Goal: Information Seeking & Learning: Learn about a topic

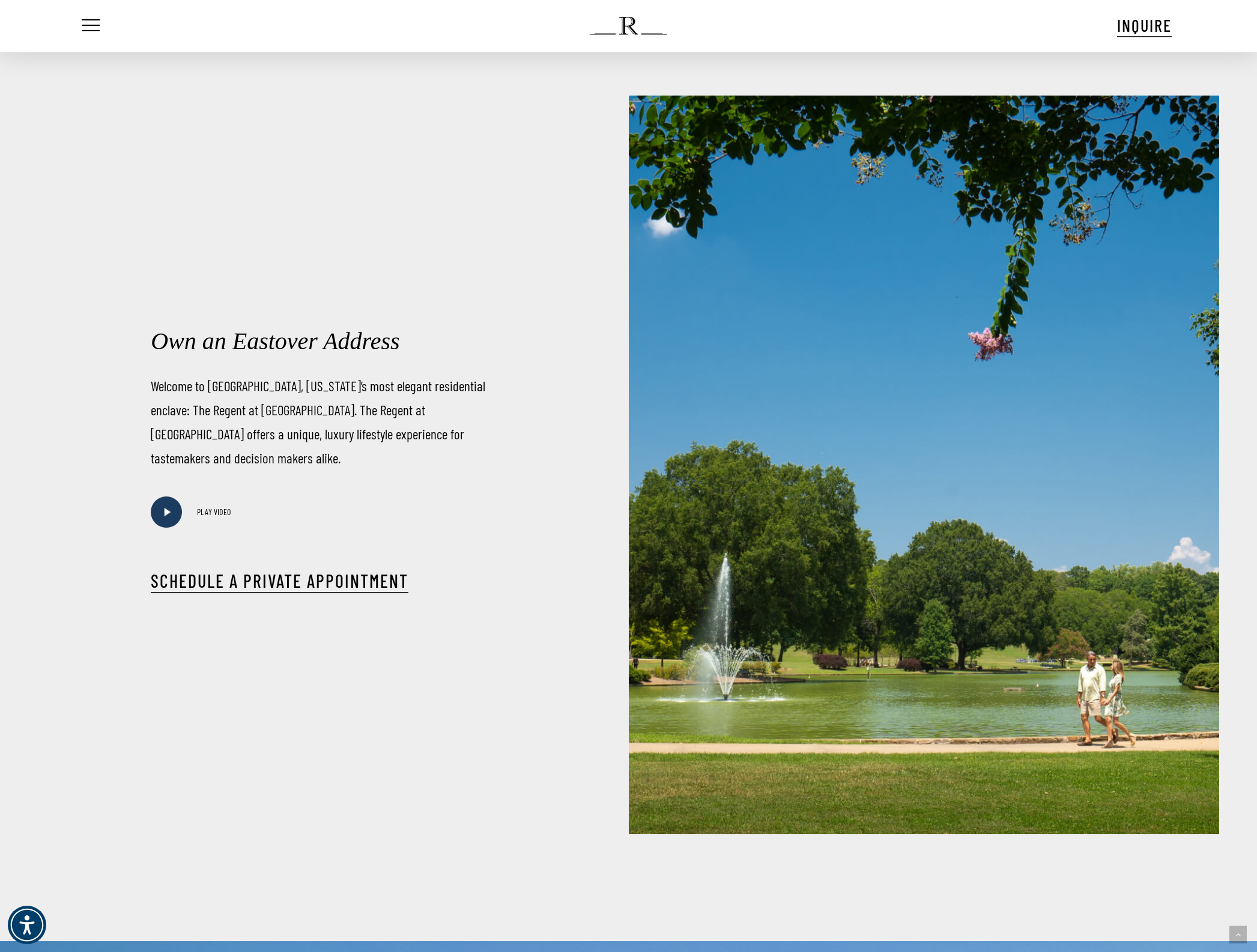
scroll to position [912, 0]
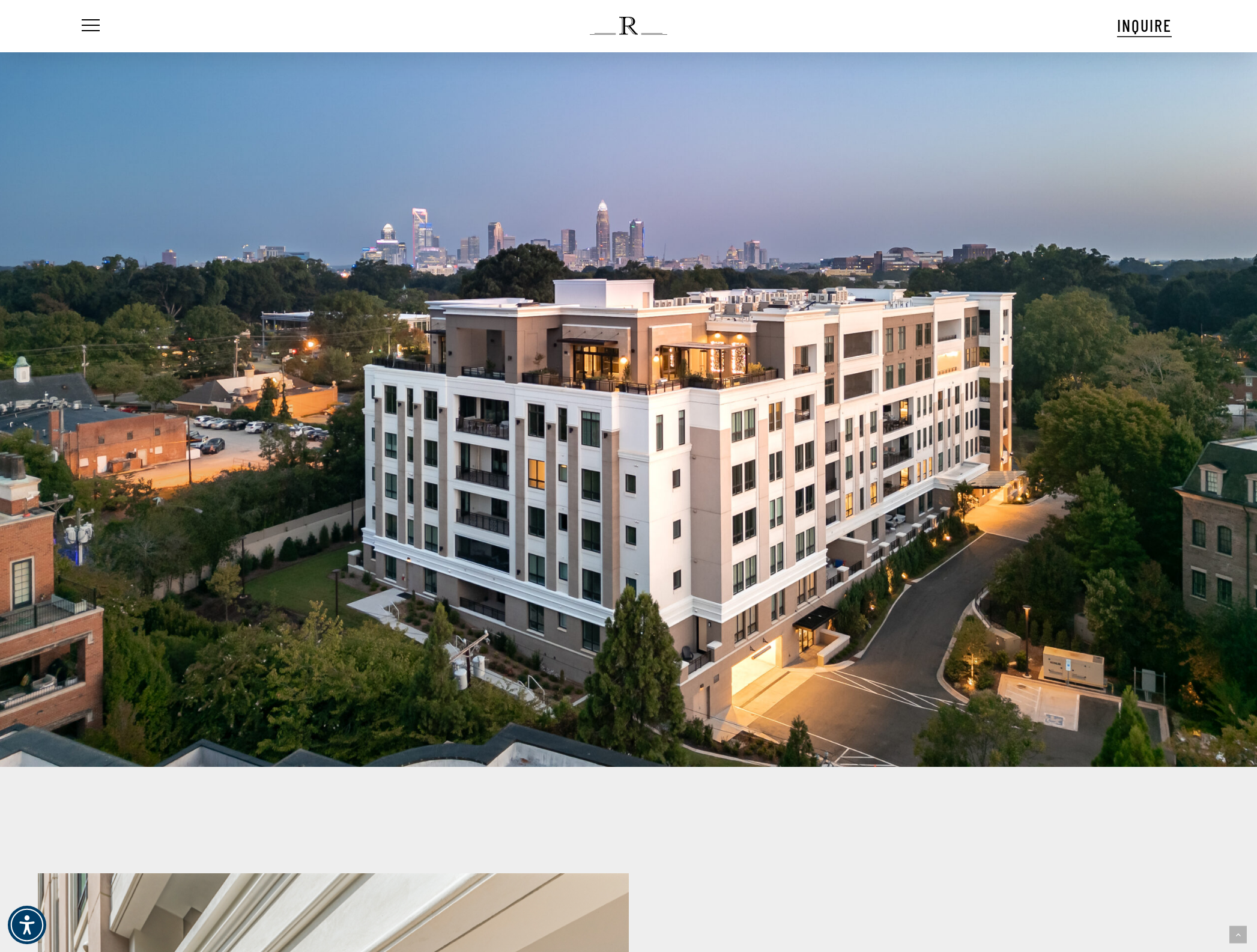
click at [264, 579] on div at bounding box center [628, 291] width 1257 height 952
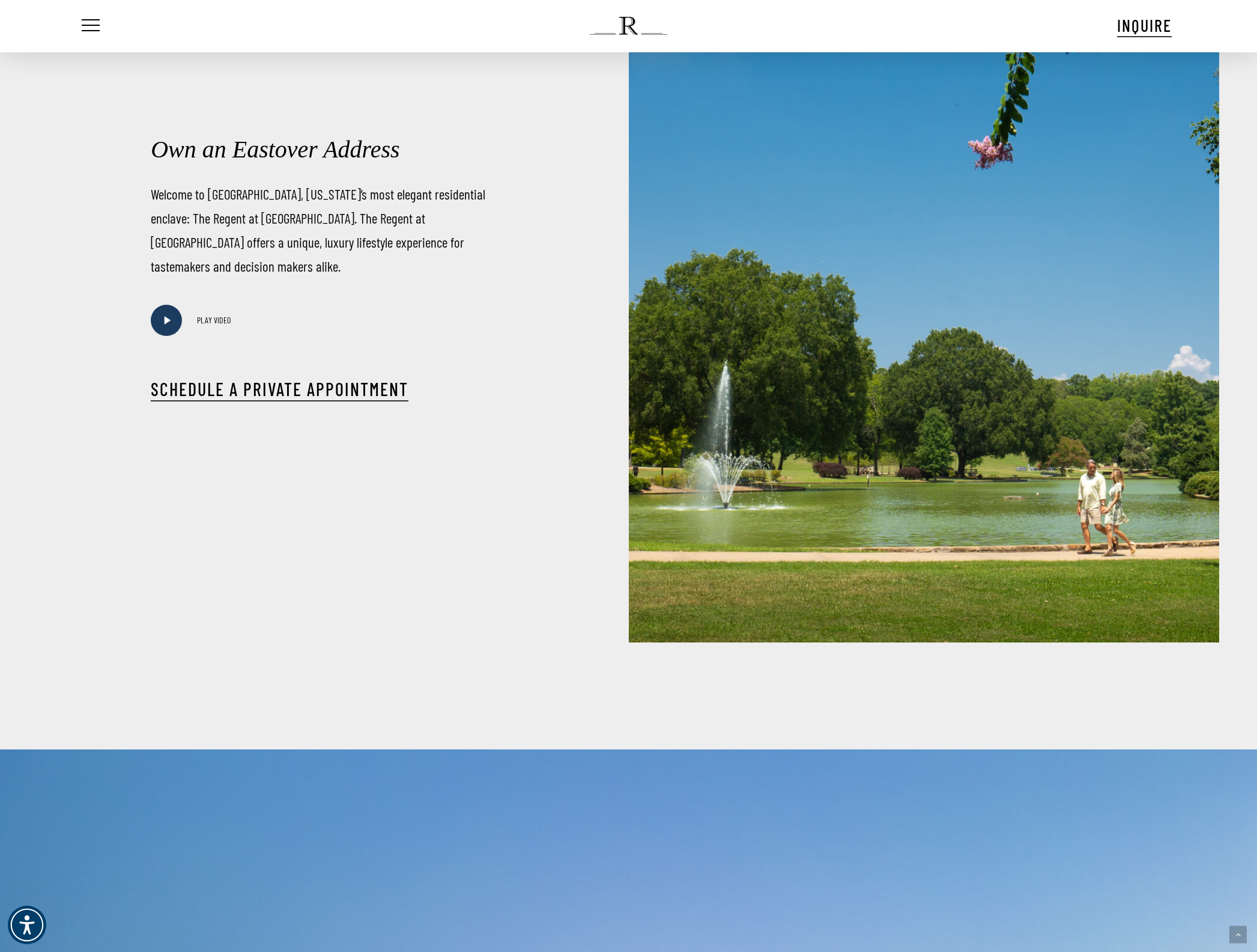
scroll to position [964, 0]
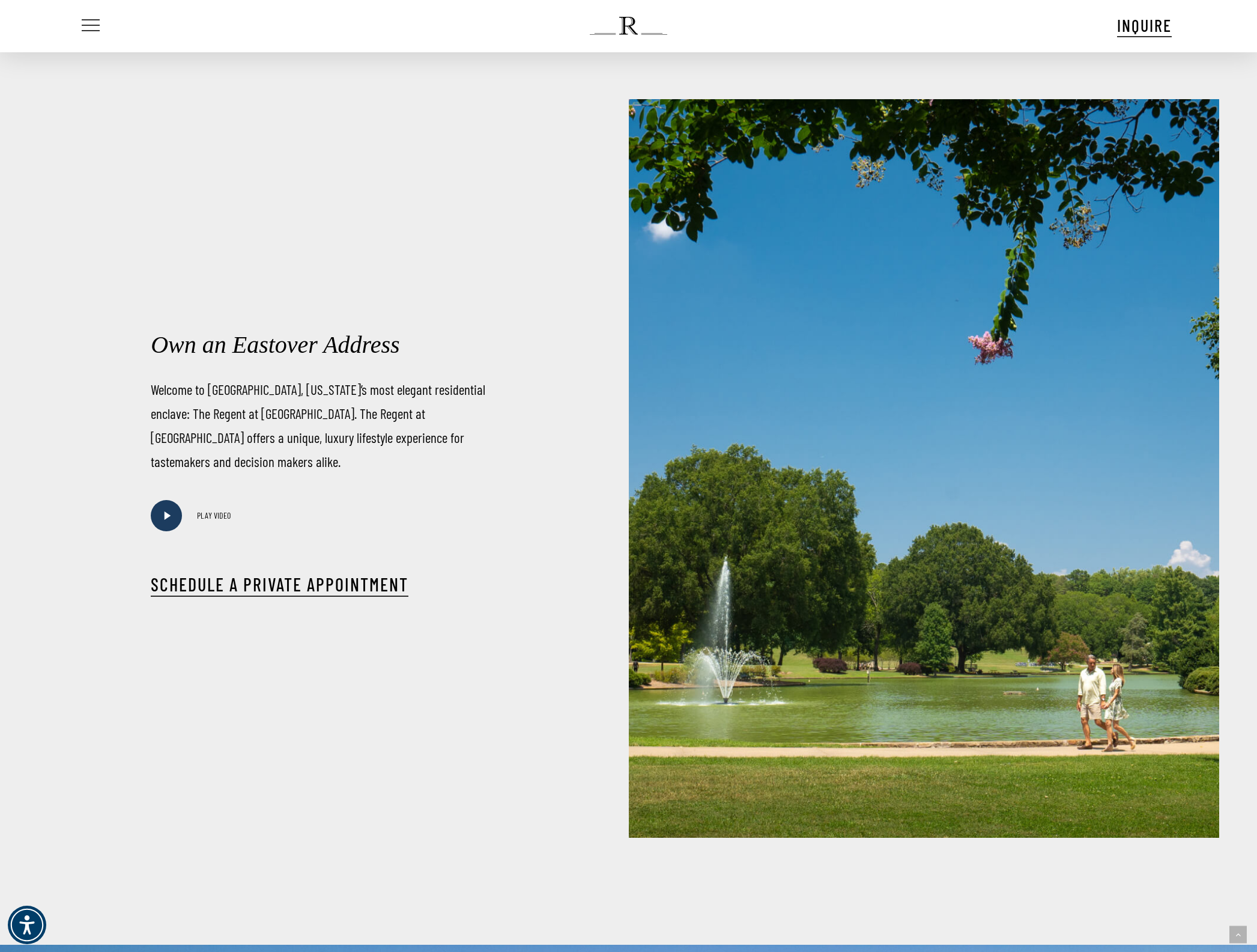
click at [96, 18] on span "Navigation Menu" at bounding box center [91, 26] width 13 height 17
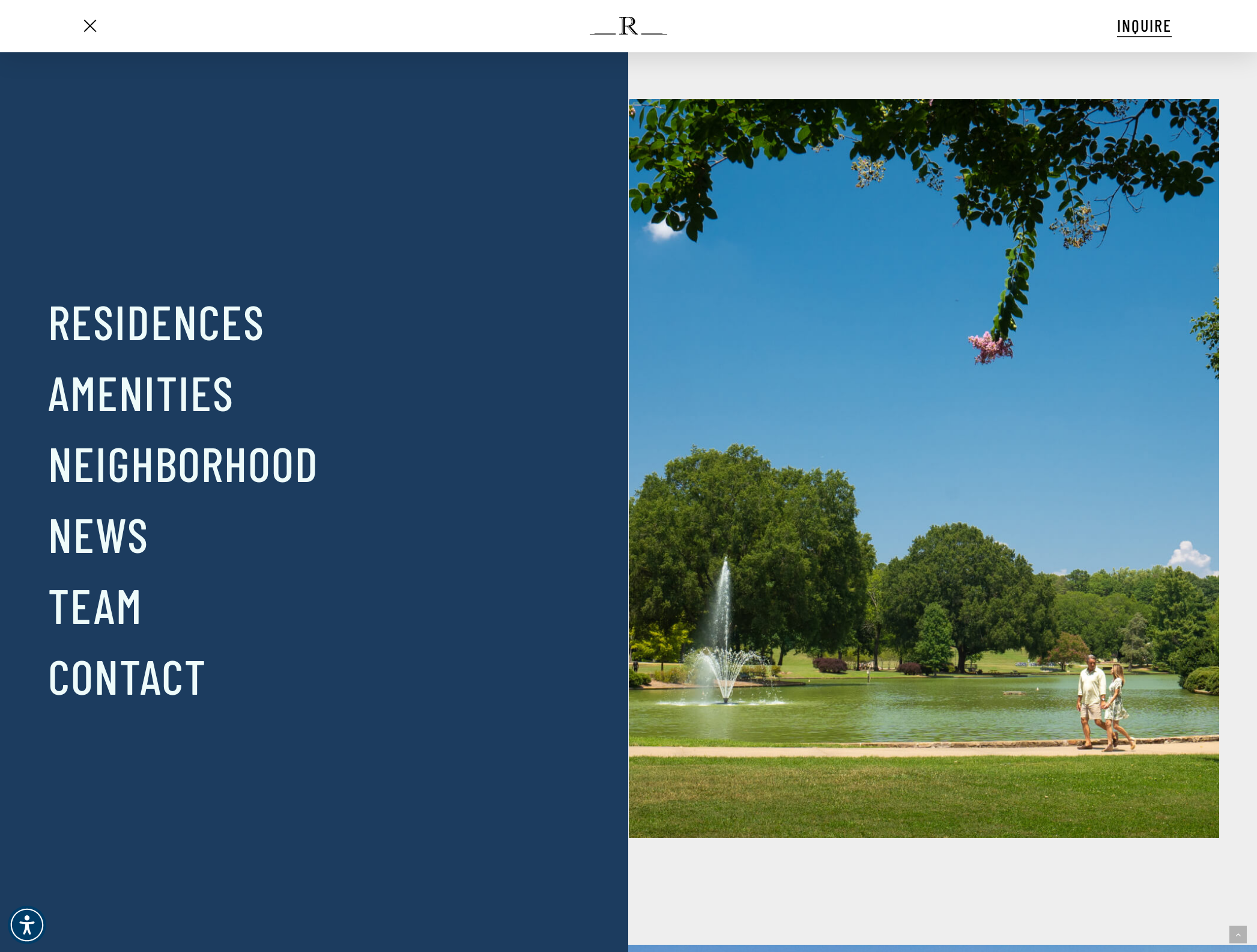
scroll to position [962, 0]
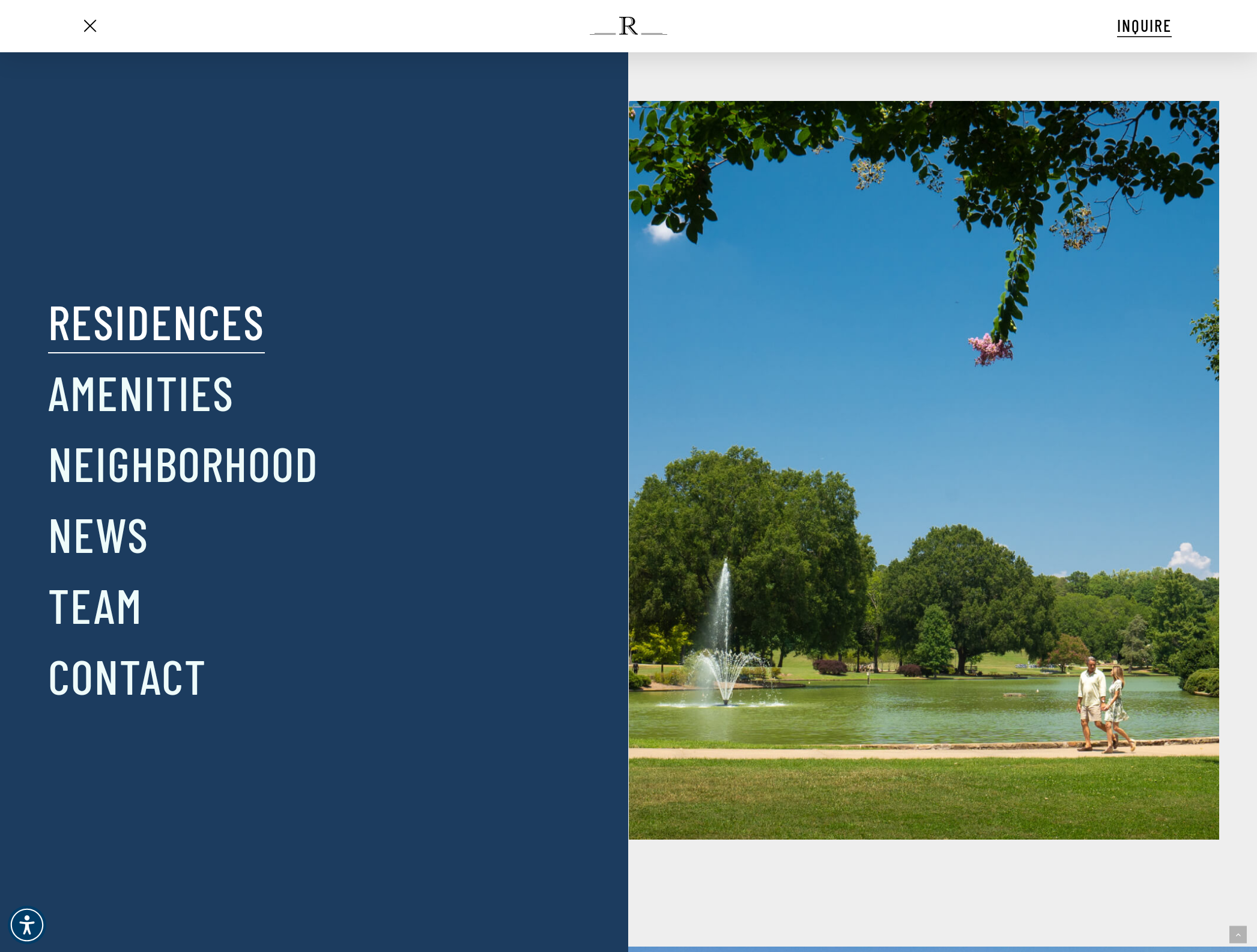
click at [170, 315] on link "Residences" at bounding box center [156, 321] width 217 height 62
click at [195, 332] on link "Residences" at bounding box center [156, 321] width 217 height 62
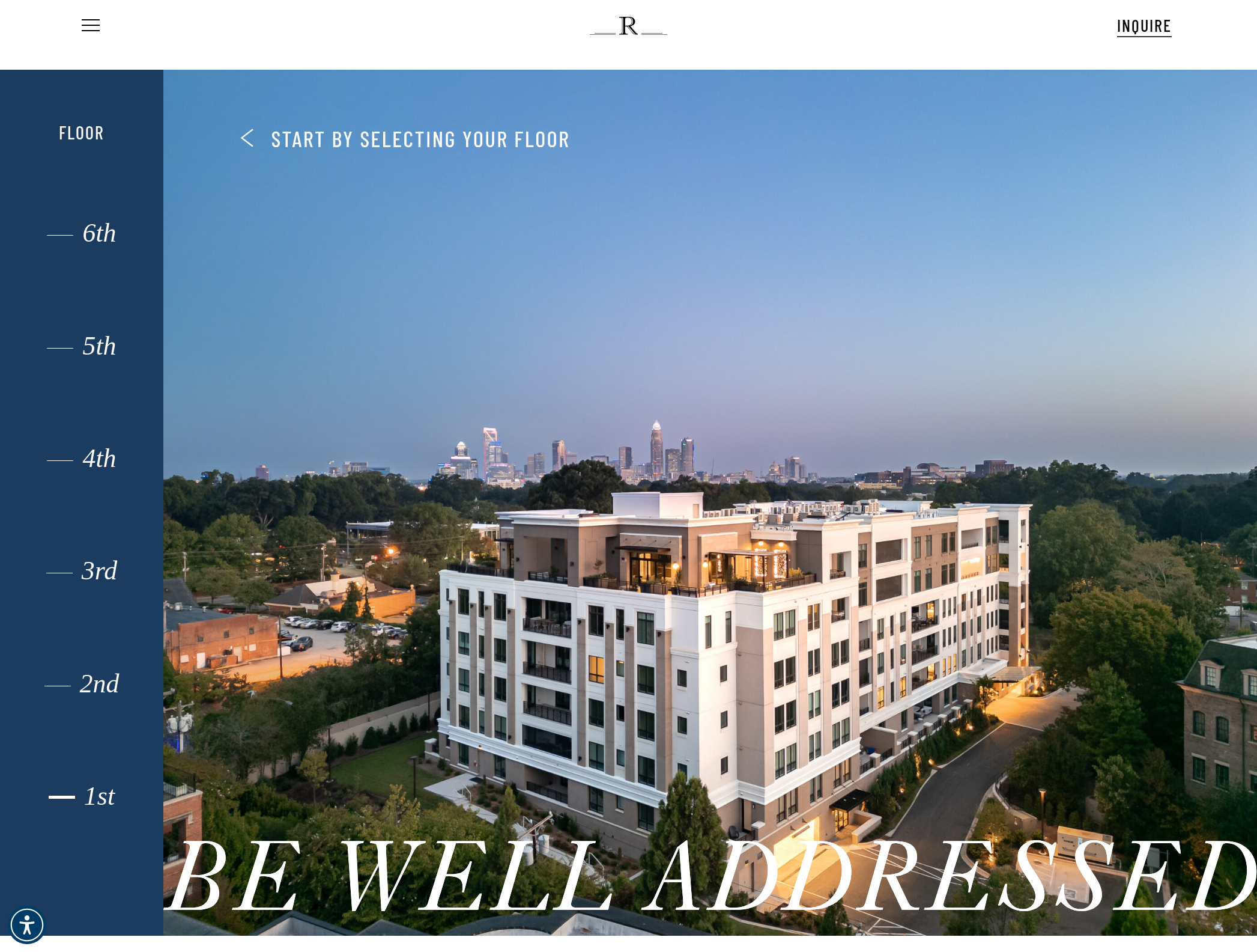
click at [91, 791] on div "1st" at bounding box center [82, 796] width 113 height 16
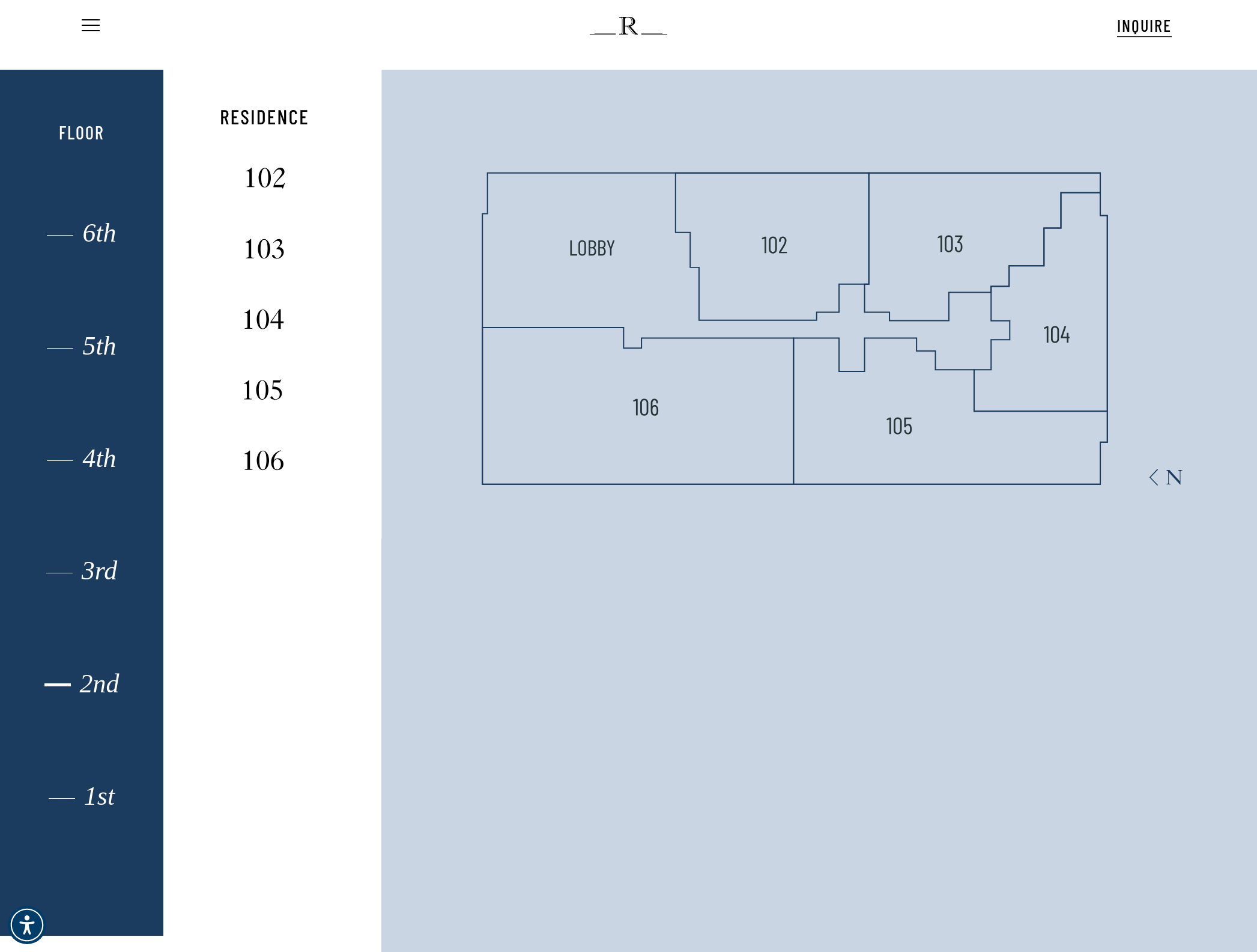
click at [49, 681] on div "2nd" at bounding box center [82, 683] width 113 height 16
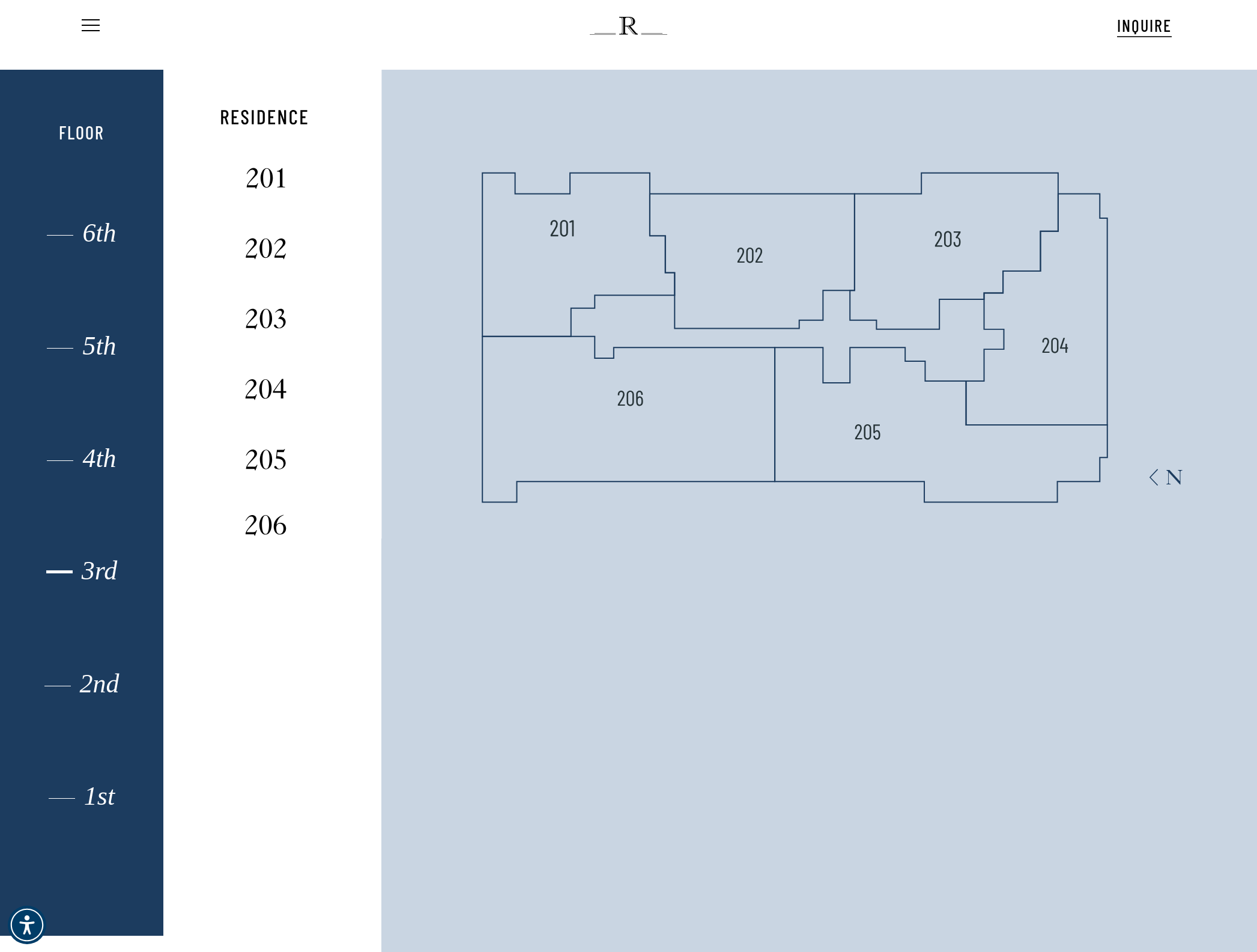
drag, startPoint x: 92, startPoint y: 572, endPoint x: 150, endPoint y: 542, distance: 65.3
click at [91, 572] on div "3rd" at bounding box center [82, 571] width 113 height 16
click at [59, 459] on div "4th" at bounding box center [82, 458] width 113 height 16
click at [78, 345] on div "5th" at bounding box center [82, 345] width 113 height 16
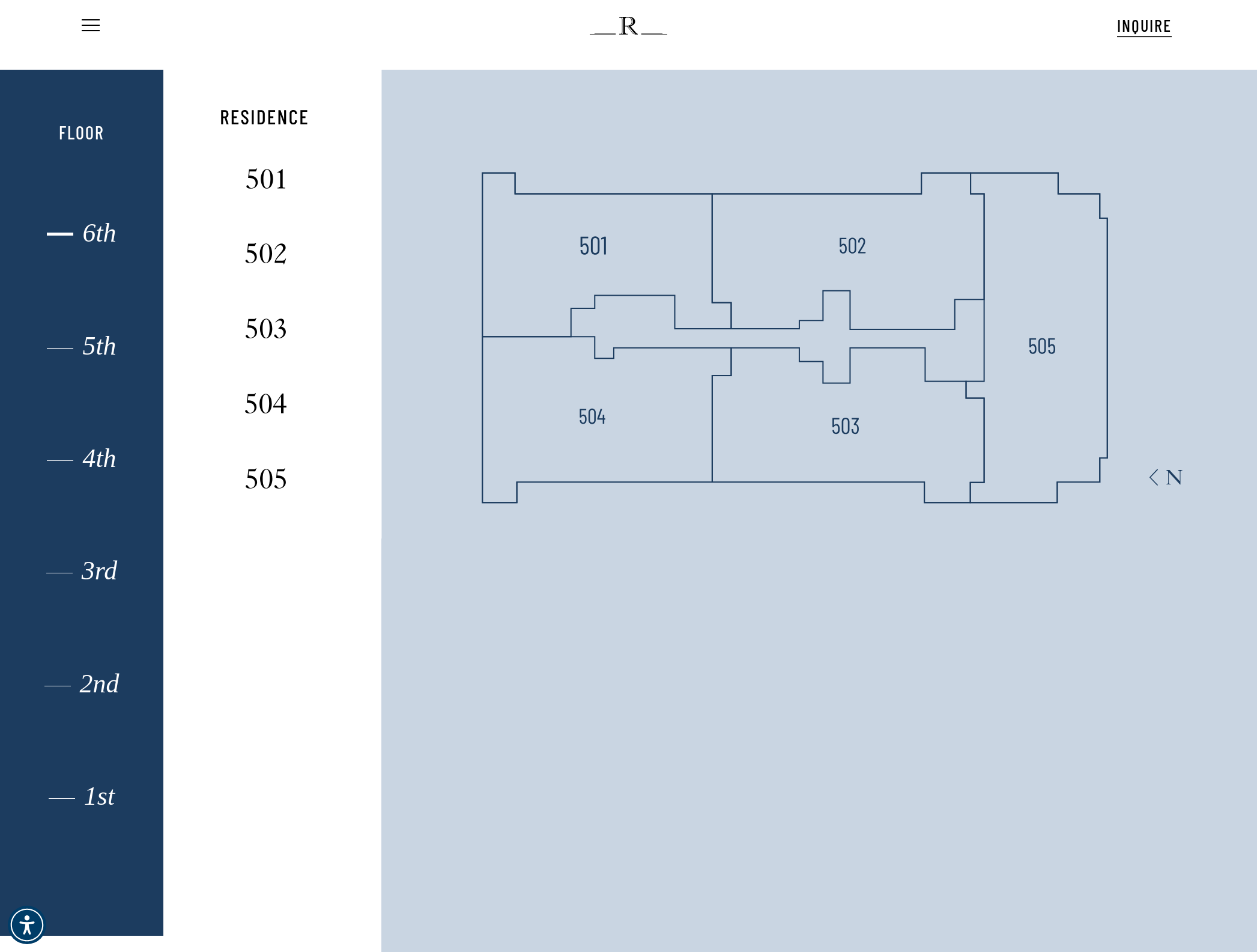
click at [69, 231] on div "6th" at bounding box center [82, 233] width 113 height 16
click at [63, 791] on div "1st" at bounding box center [82, 796] width 113 height 16
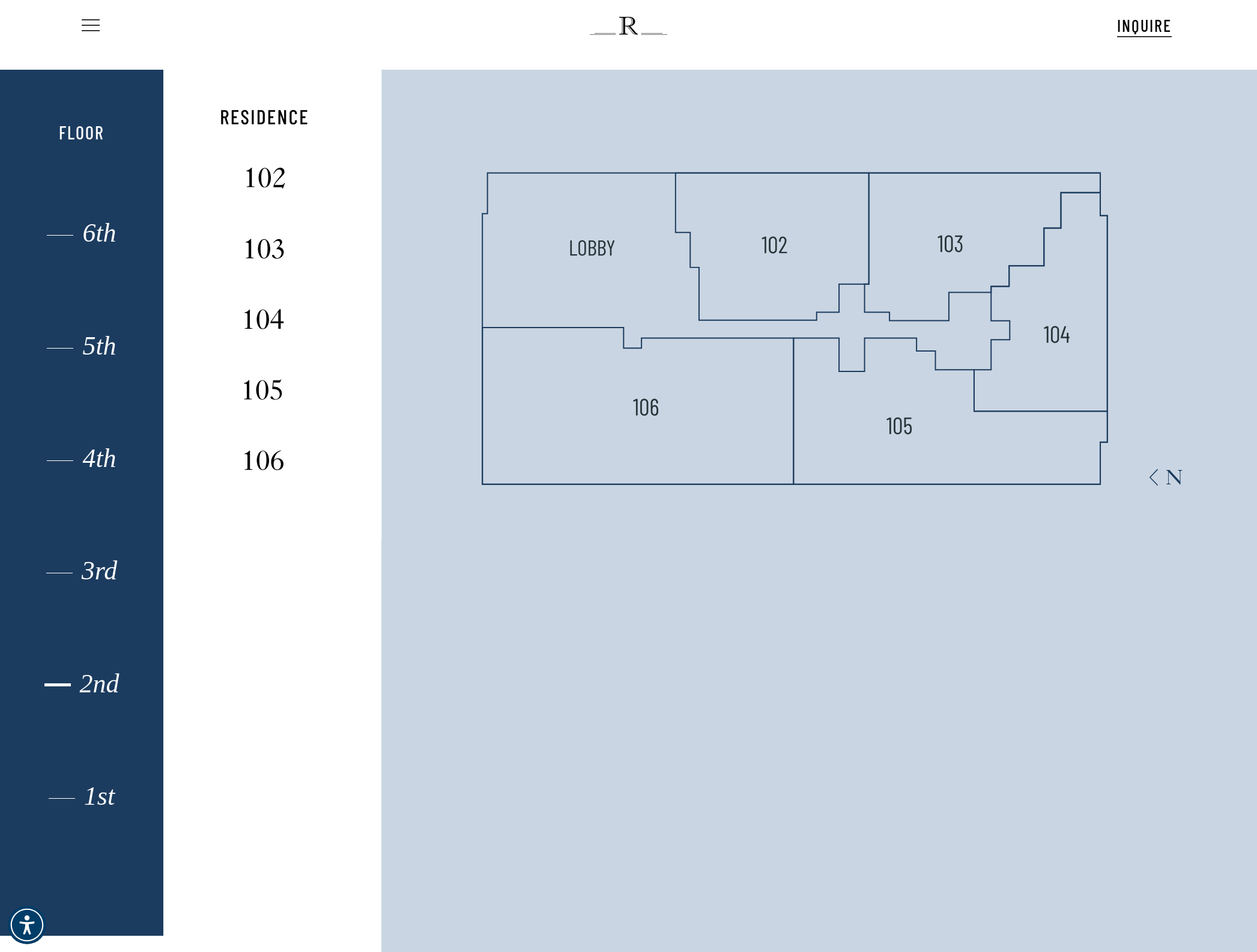
click at [91, 22] on span "Navigation Menu" at bounding box center [91, 26] width 13 height 17
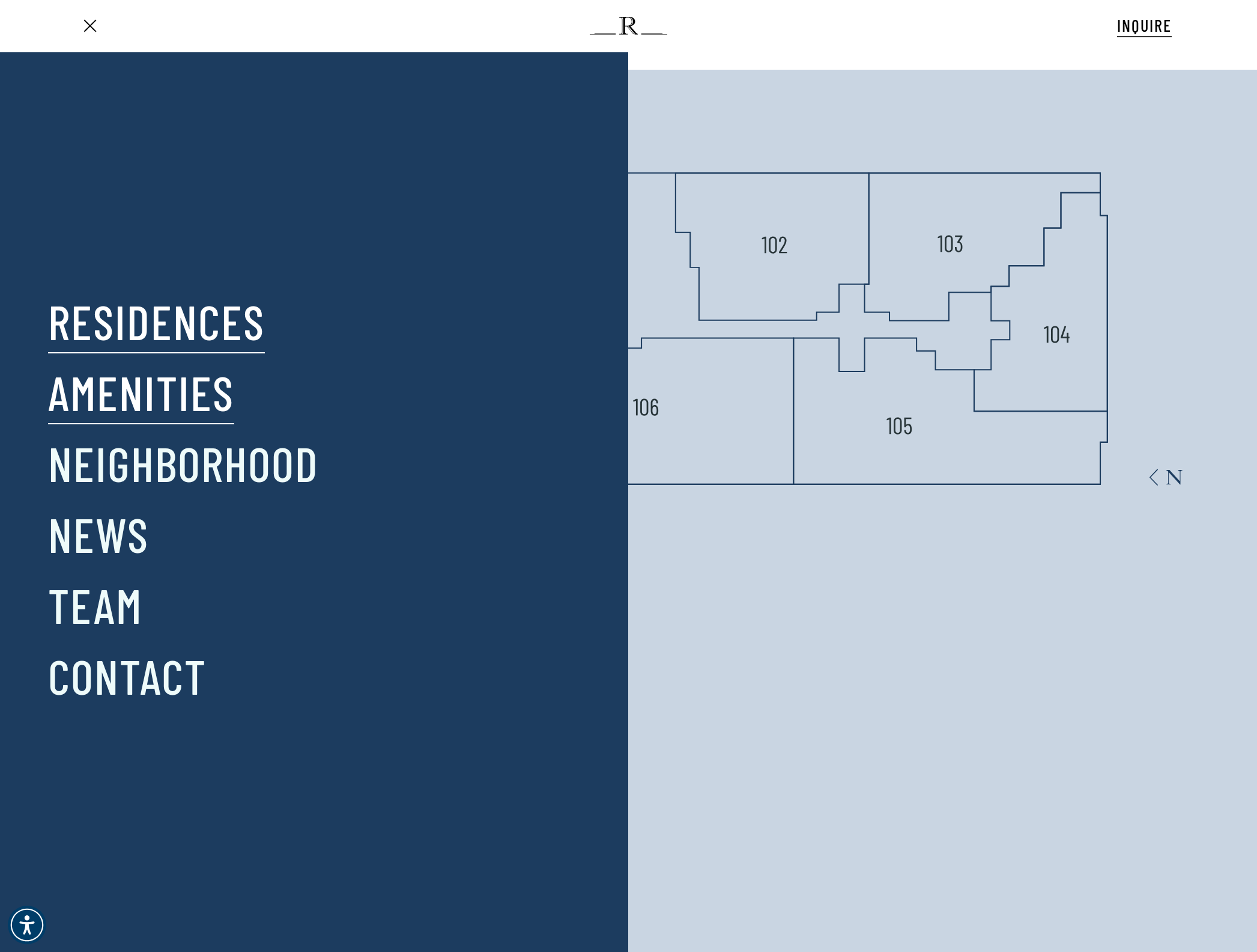
click at [184, 398] on link "Amenities" at bounding box center [141, 392] width 186 height 62
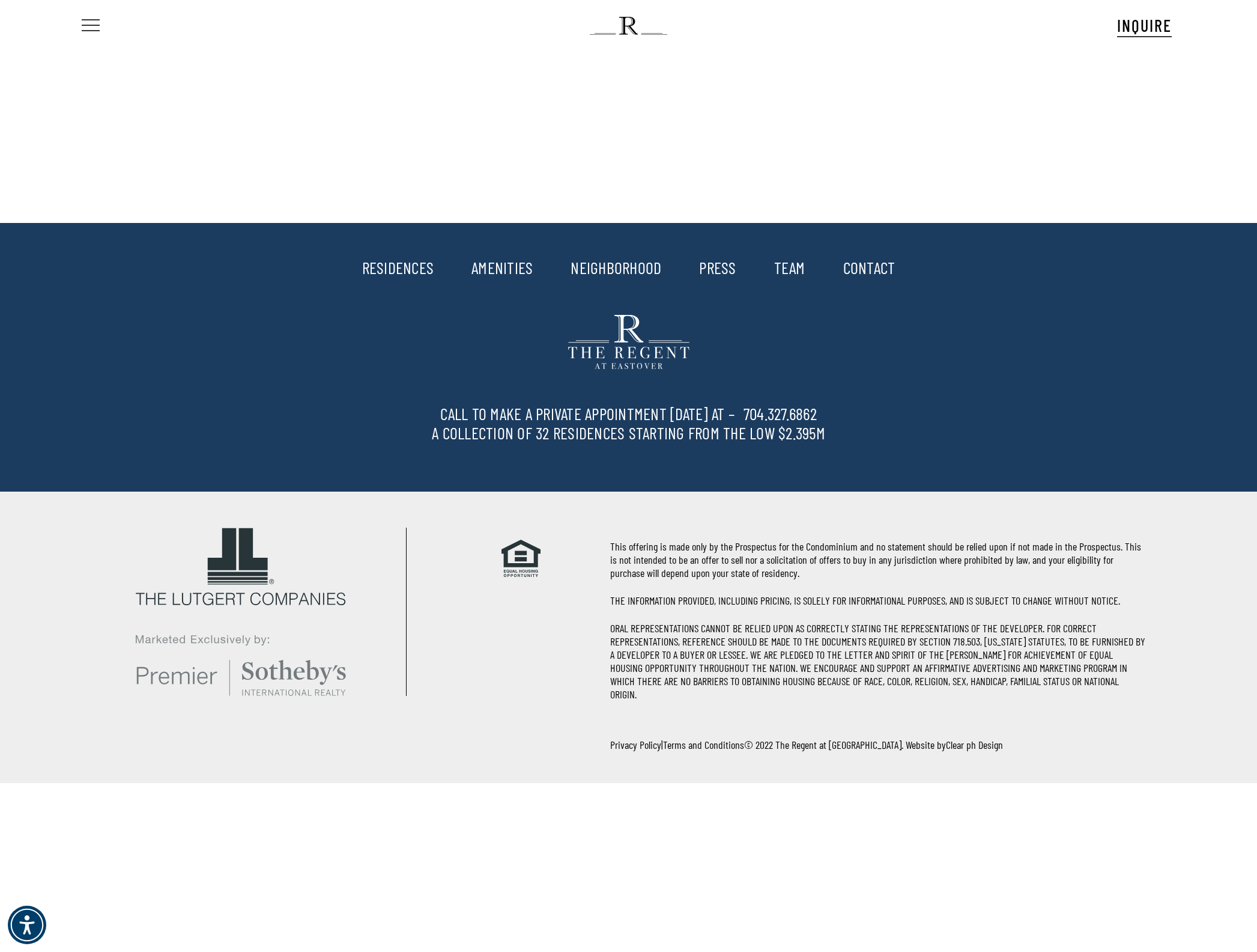
click at [98, 23] on span "Navigation Menu" at bounding box center [90, 26] width 18 height 13
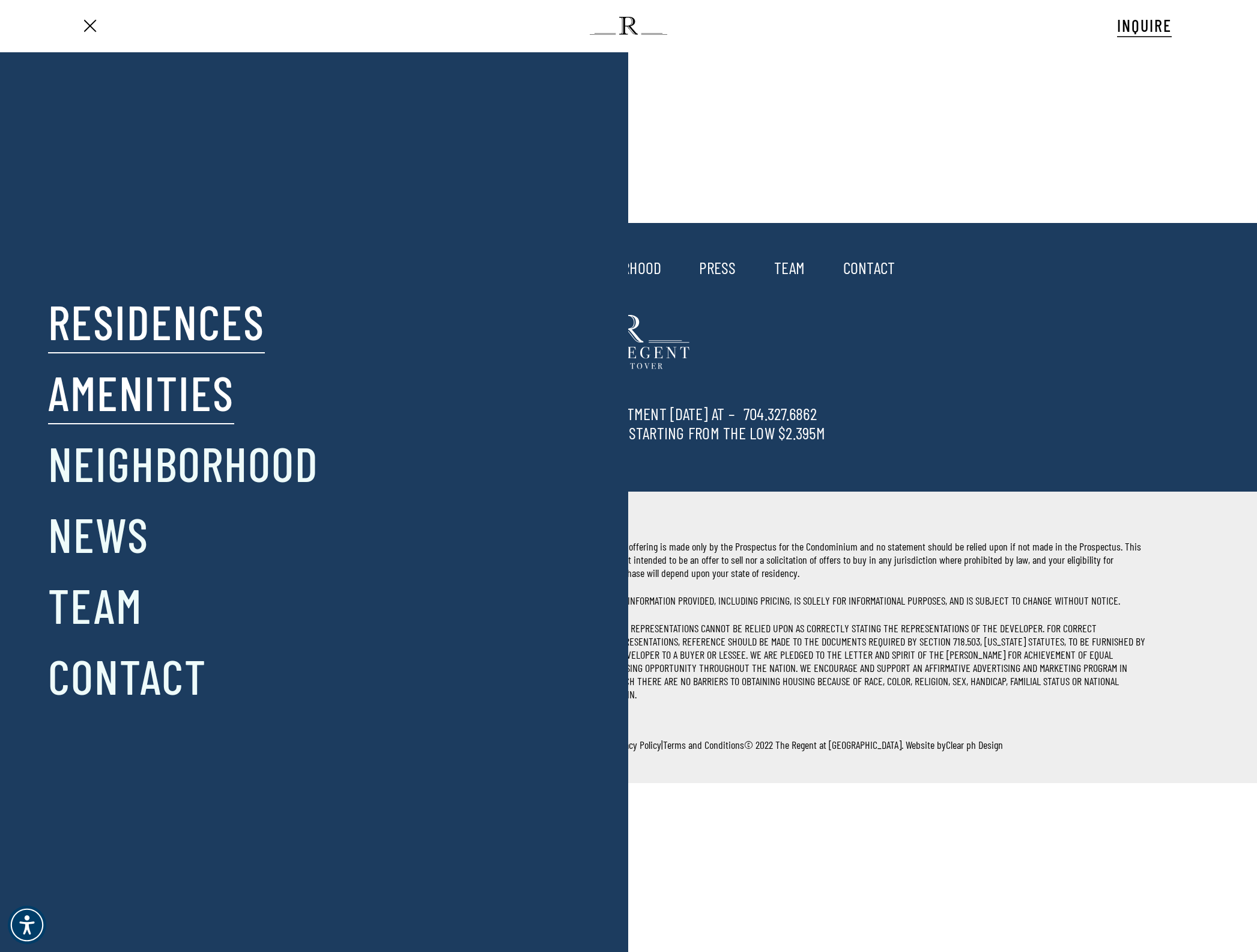
click at [155, 325] on link "Residences" at bounding box center [156, 321] width 217 height 62
